Goal: Task Accomplishment & Management: Use online tool/utility

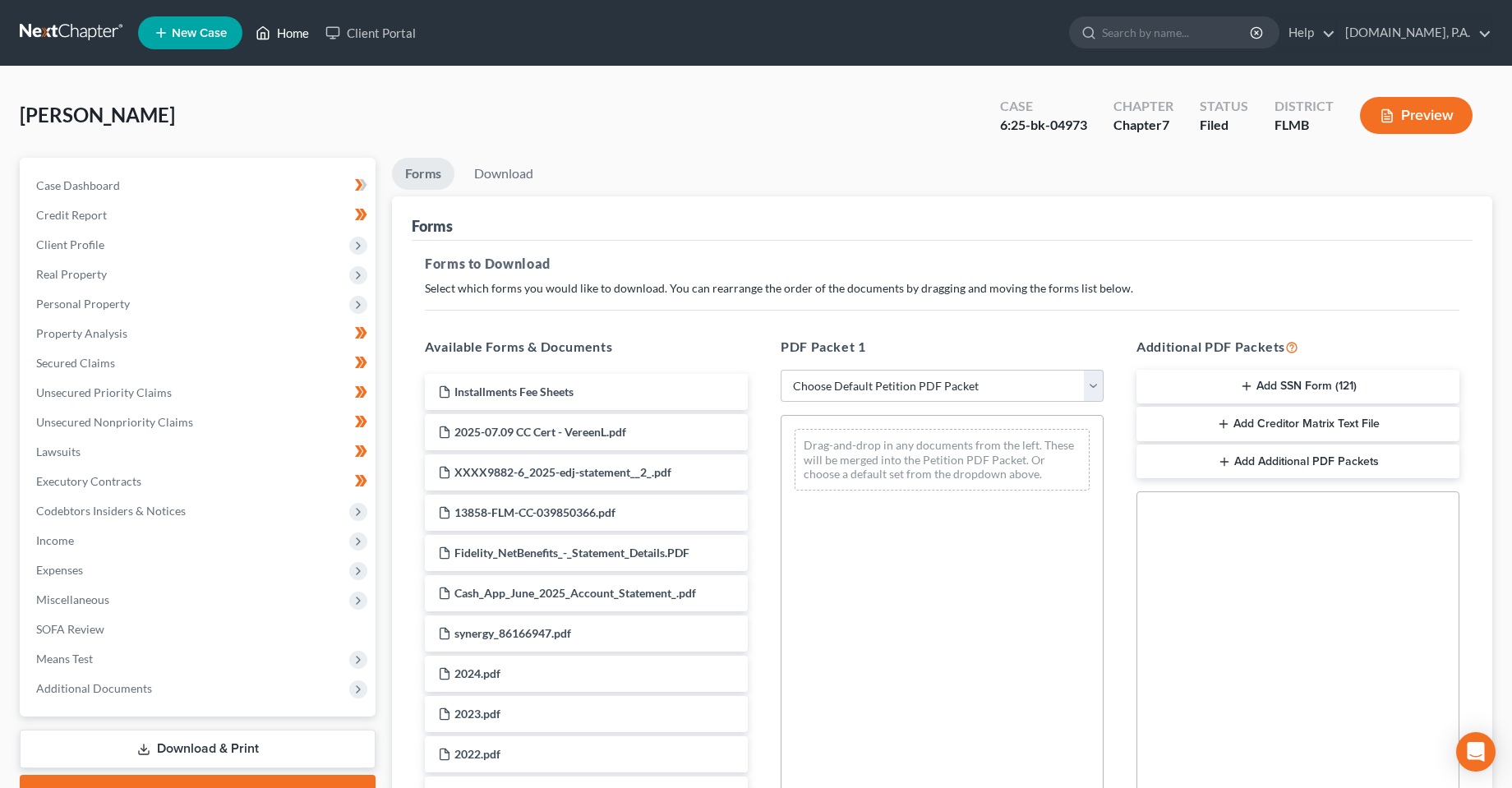
click at [298, 30] on link "Home" at bounding box center [283, 33] width 70 height 29
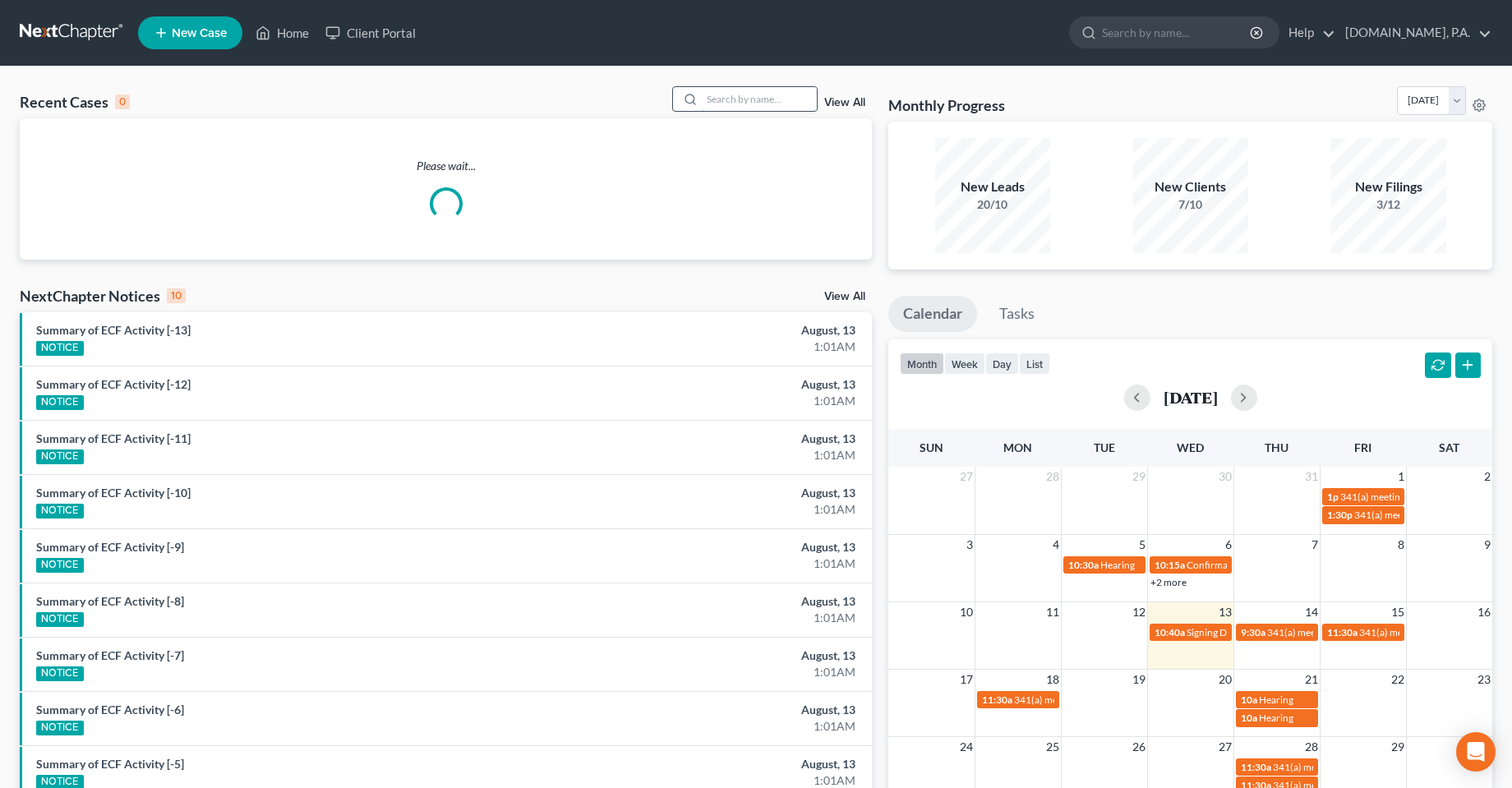
click at [779, 97] on input "search" at bounding box center [759, 99] width 115 height 24
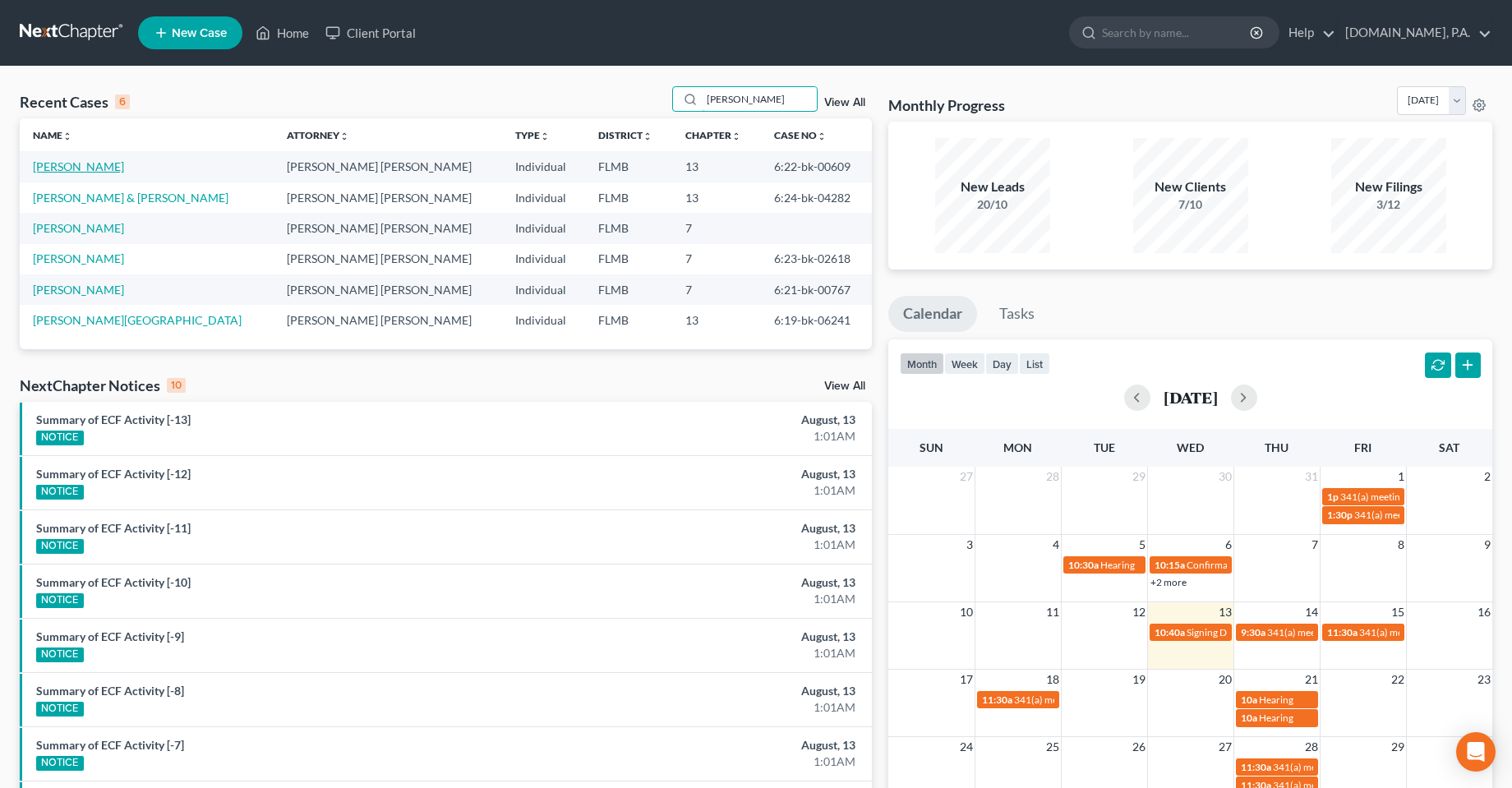
type input "[PERSON_NAME]"
click at [72, 166] on link "[PERSON_NAME]" at bounding box center [78, 166] width 91 height 14
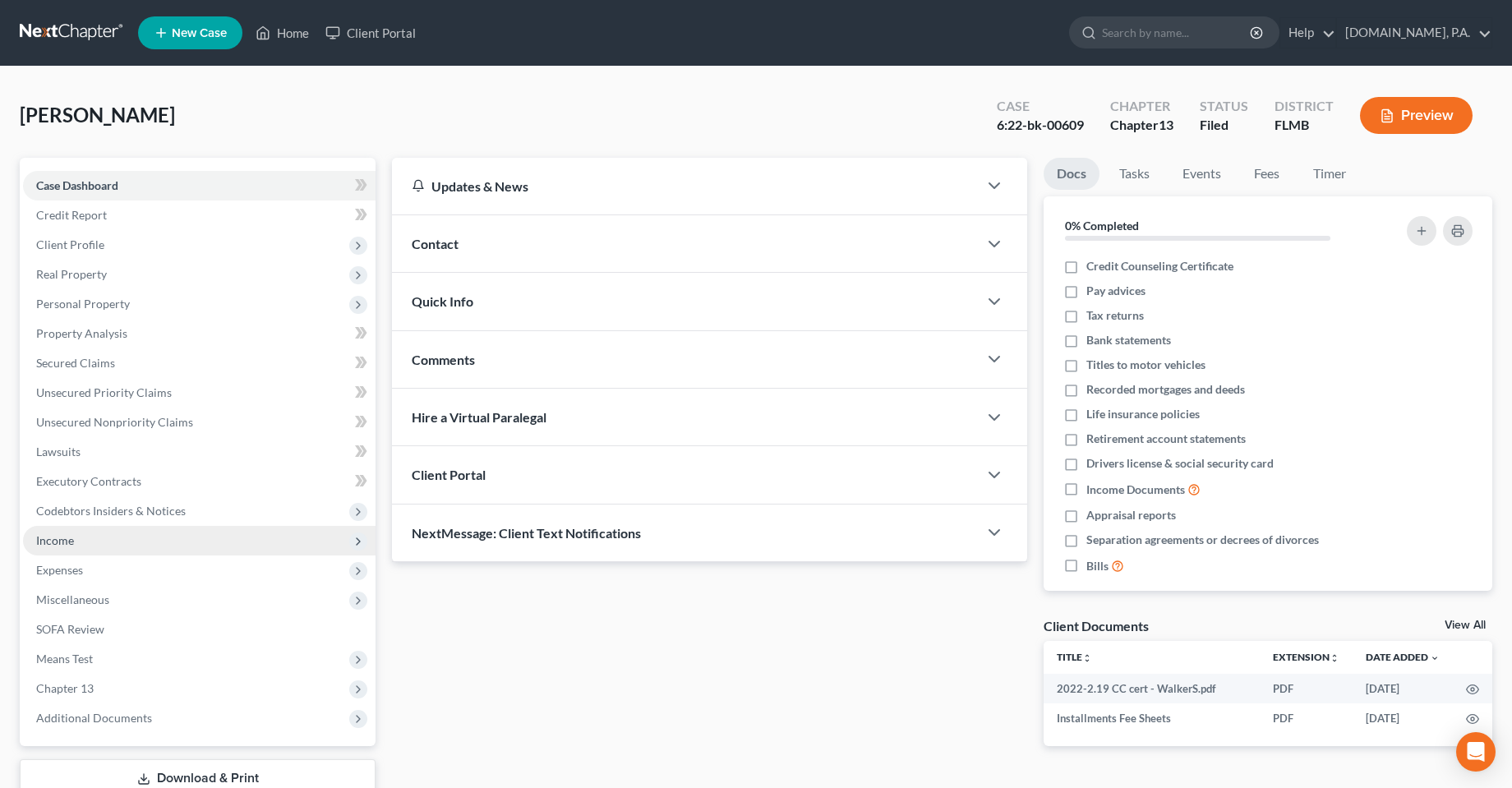
click at [58, 540] on span "Income" at bounding box center [54, 540] width 38 height 14
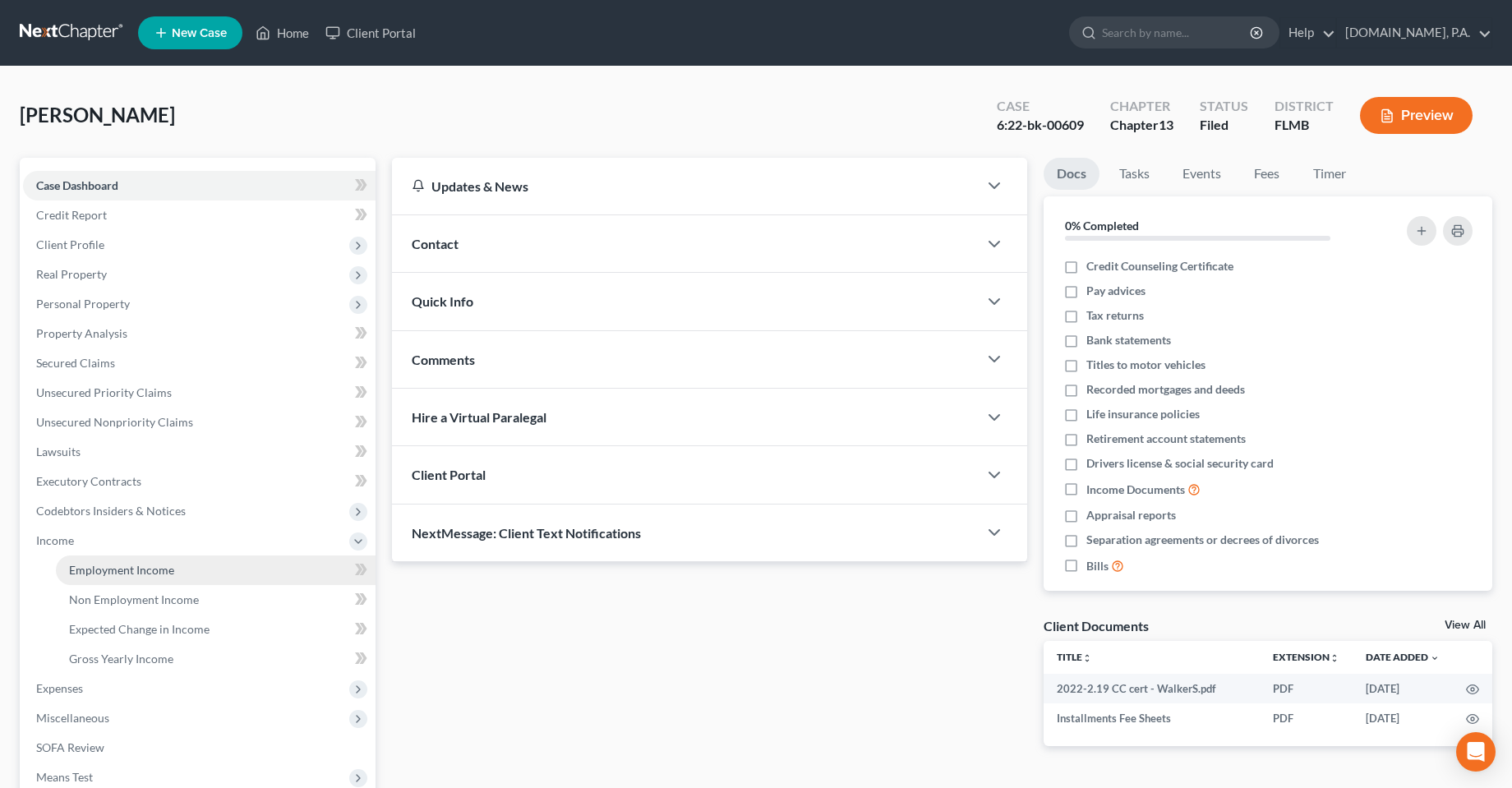
click at [137, 578] on link "Employment Income" at bounding box center [215, 570] width 319 height 29
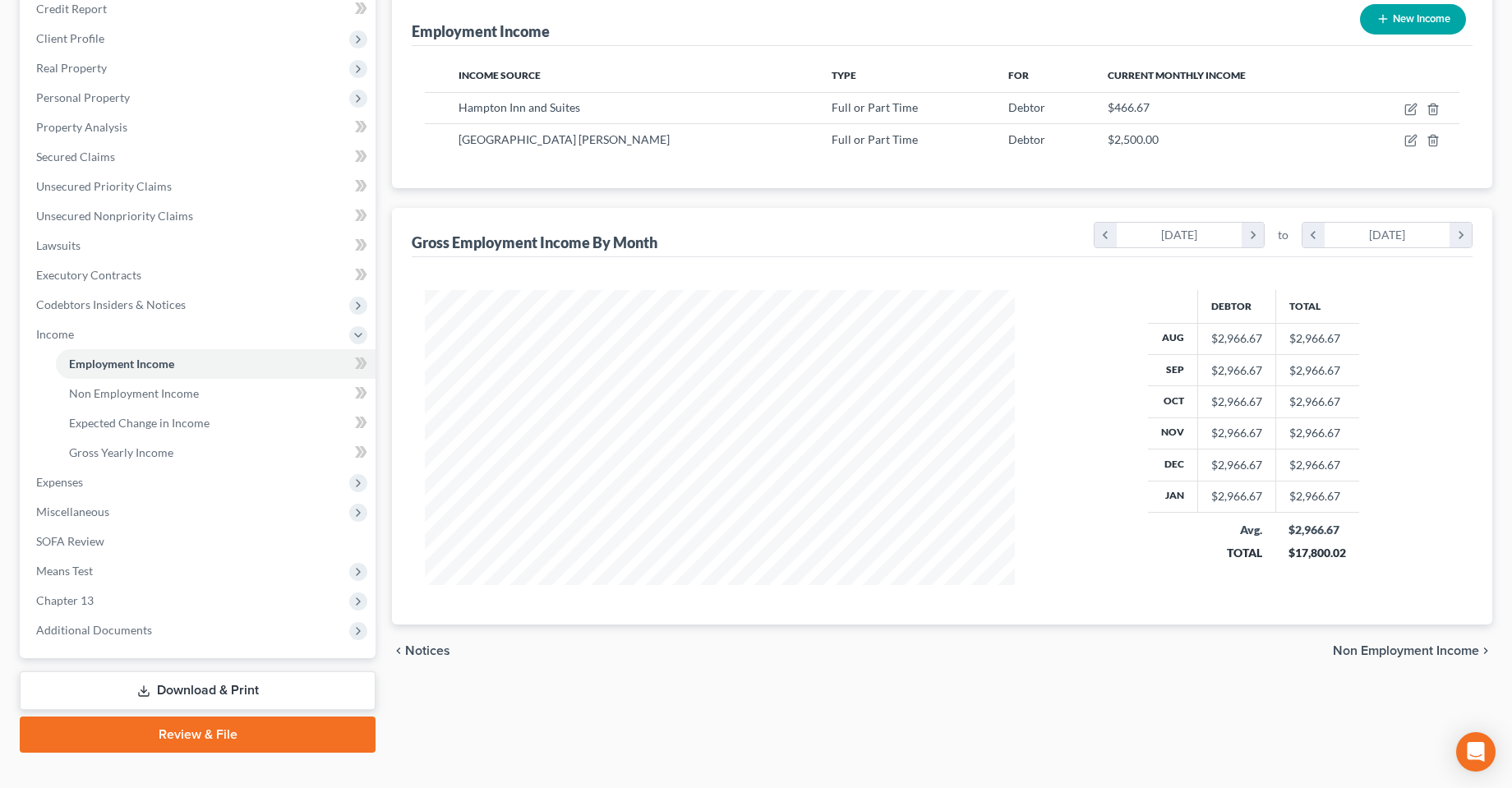
scroll to position [233, 0]
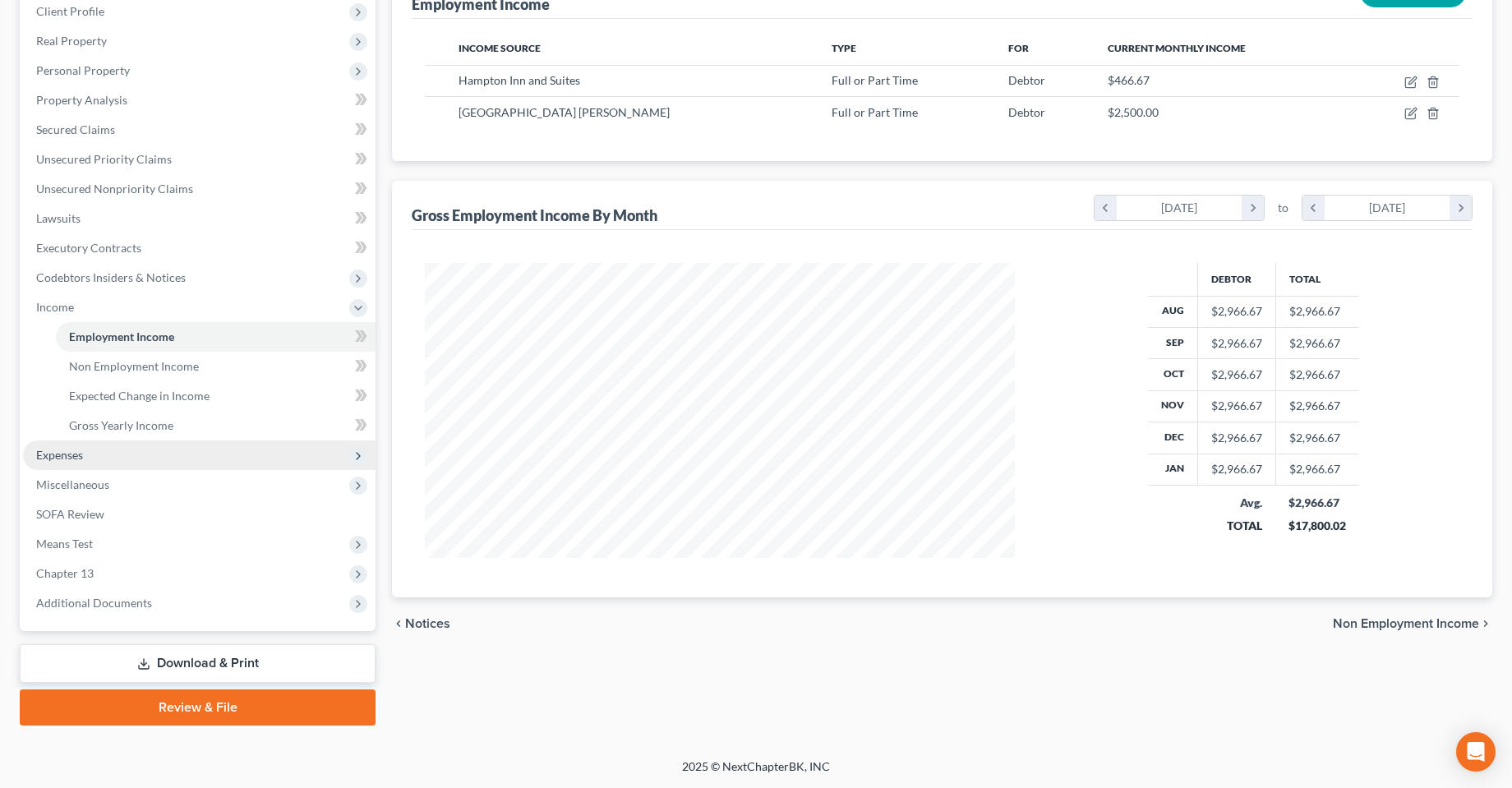
click at [73, 453] on span "Expenses" at bounding box center [59, 454] width 47 height 14
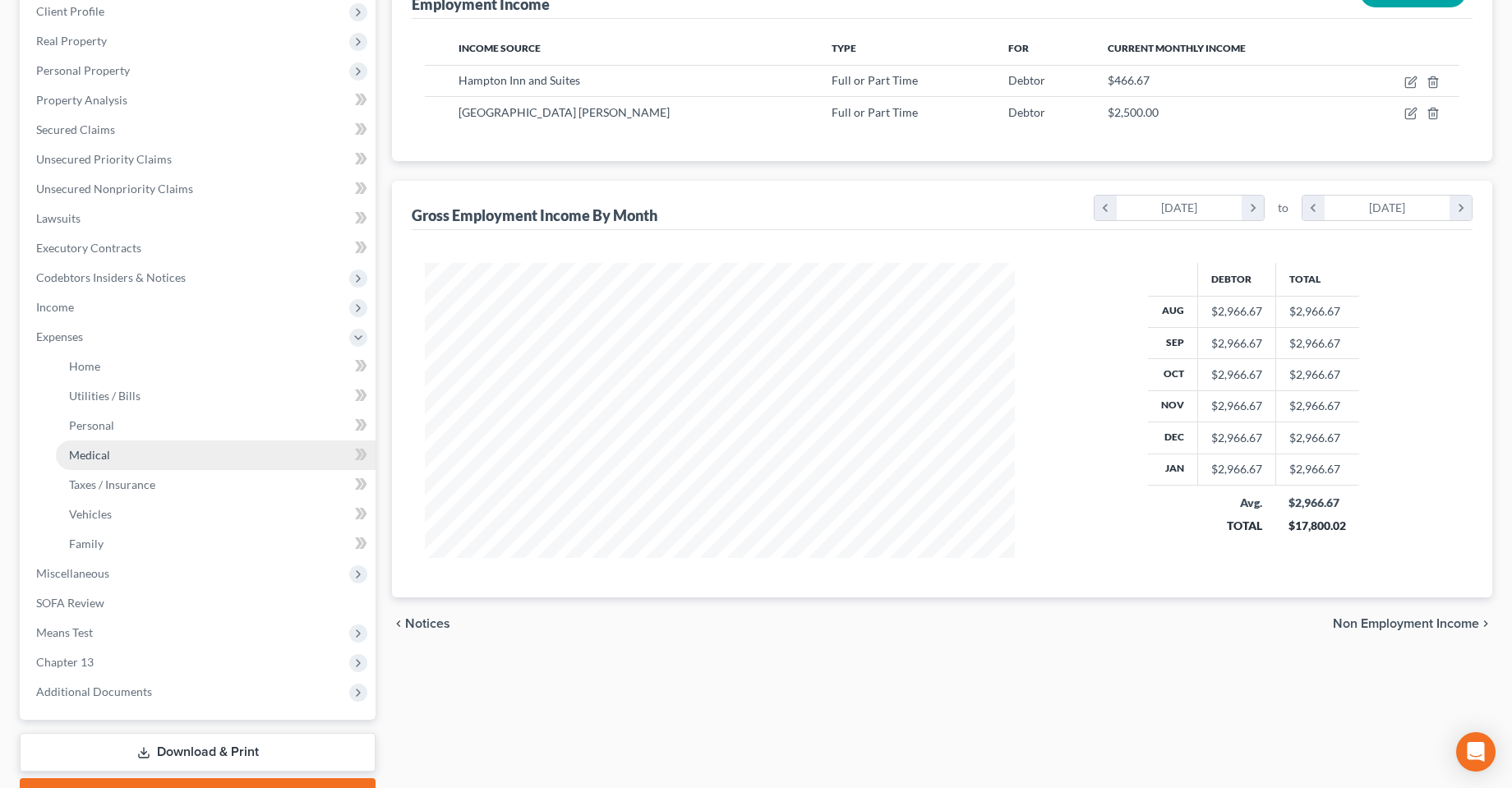
click at [138, 451] on link "Medical" at bounding box center [215, 454] width 319 height 29
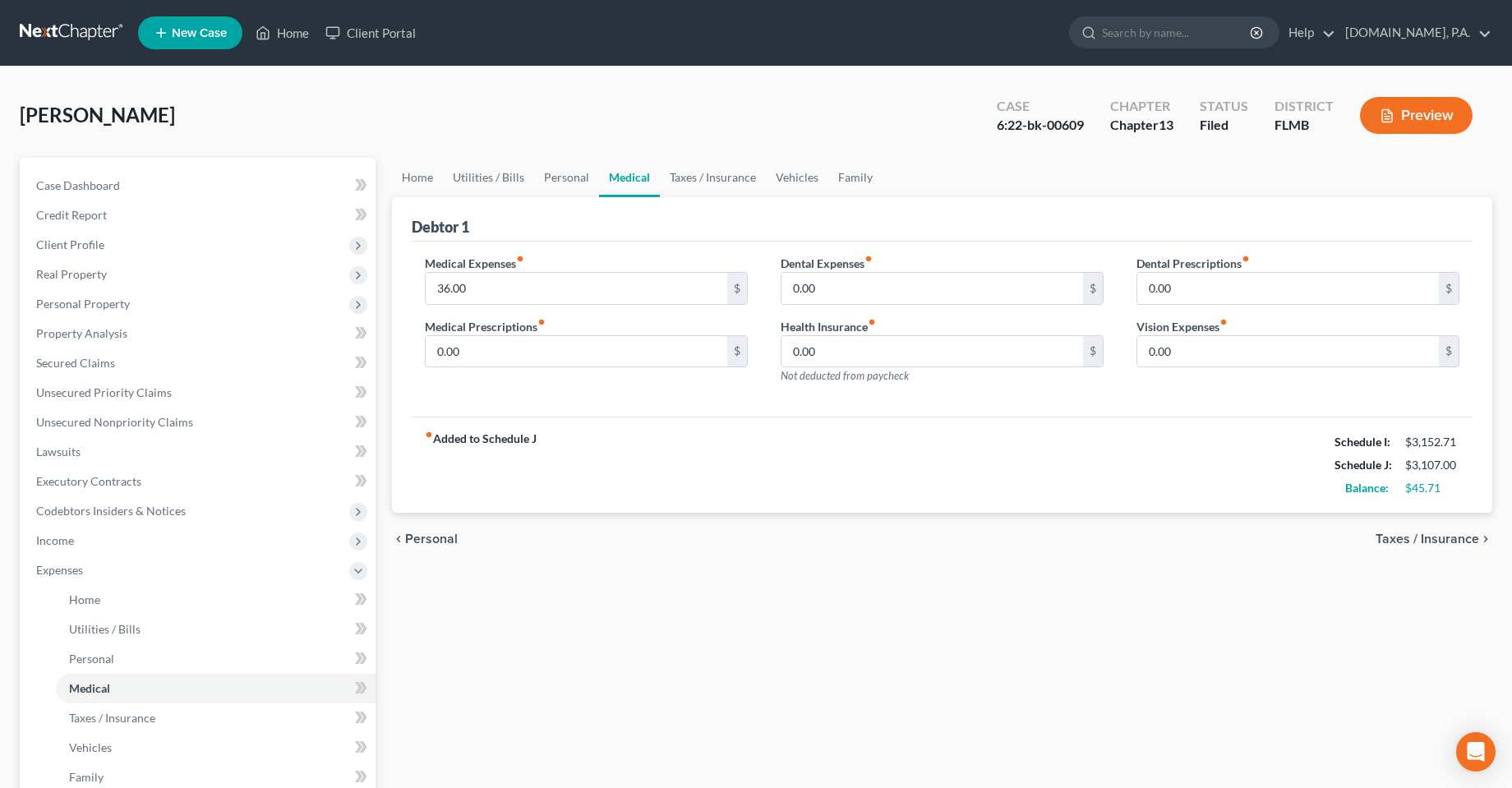
click at [678, 641] on div "Home Utilities / Bills Personal Medical Taxes / Insurance Vehicles Family Debto…" at bounding box center [942, 603] width 1117 height 891
drag, startPoint x: 556, startPoint y: 430, endPoint x: 422, endPoint y: 430, distance: 134.0
click at [422, 430] on div "fiber_manual_record Added to Schedule J Schedule I: $3,152.71 Schedule J: $3,10…" at bounding box center [942, 464] width 1061 height 96
click at [593, 547] on div "chevron_left Personal Taxes / Insurance chevron_right" at bounding box center [942, 539] width 1100 height 53
click at [501, 639] on div "Home Utilities / Bills Personal Medical Taxes / Insurance Vehicles Family Debto…" at bounding box center [942, 603] width 1117 height 891
